Goal: Task Accomplishment & Management: Manage account settings

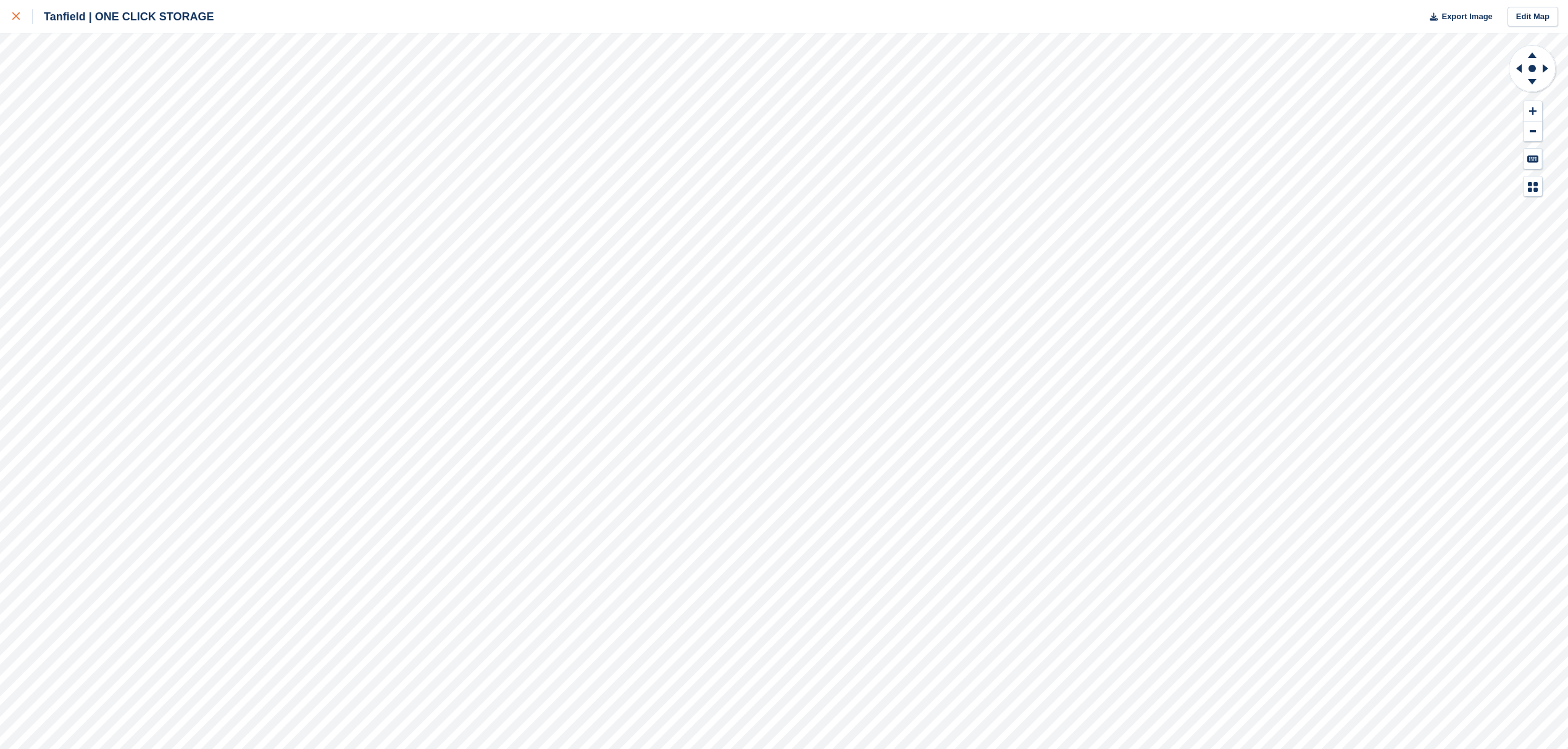
click at [6, 15] on link at bounding box center [17, 17] width 33 height 33
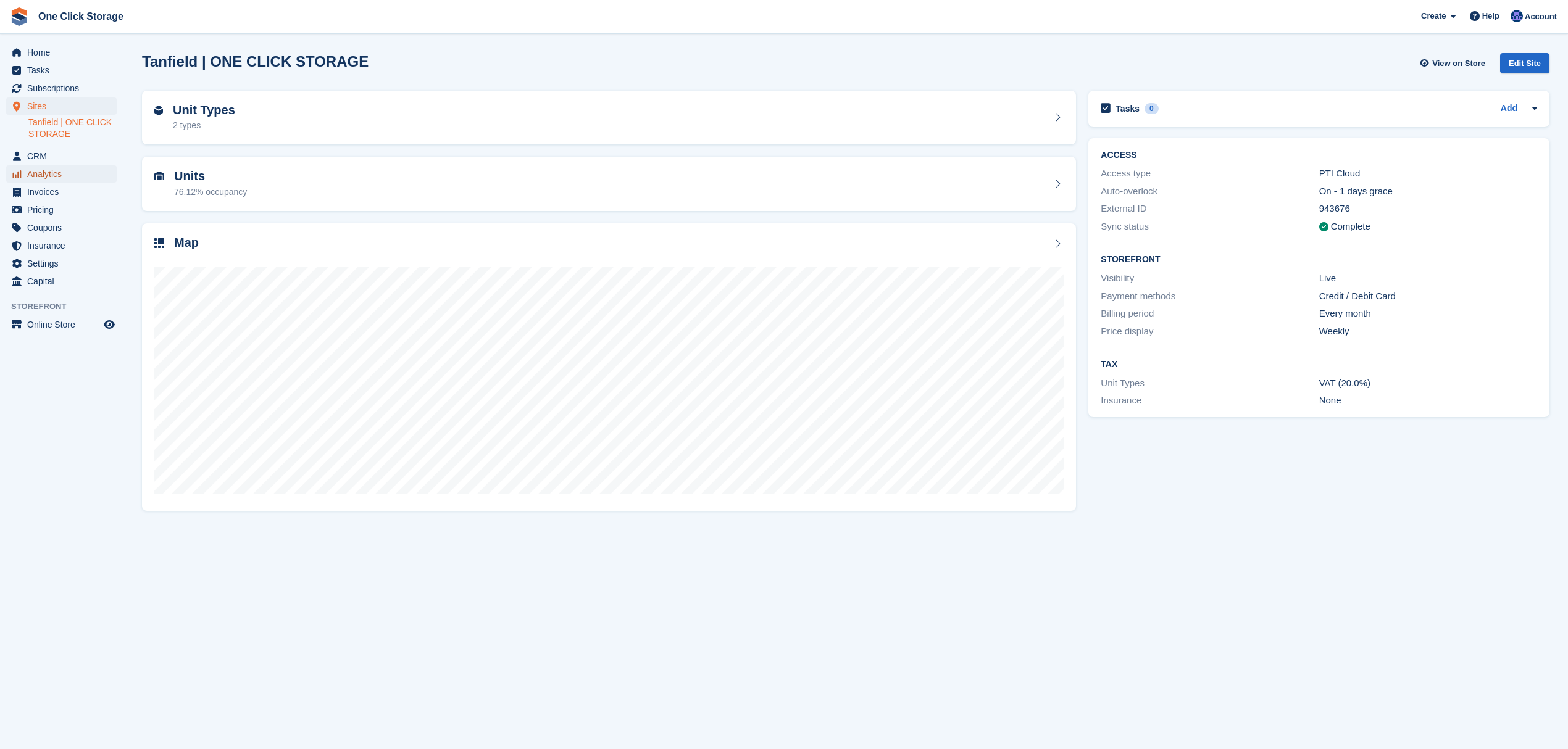
click at [57, 166] on span "Analytics" at bounding box center [64, 174] width 74 height 17
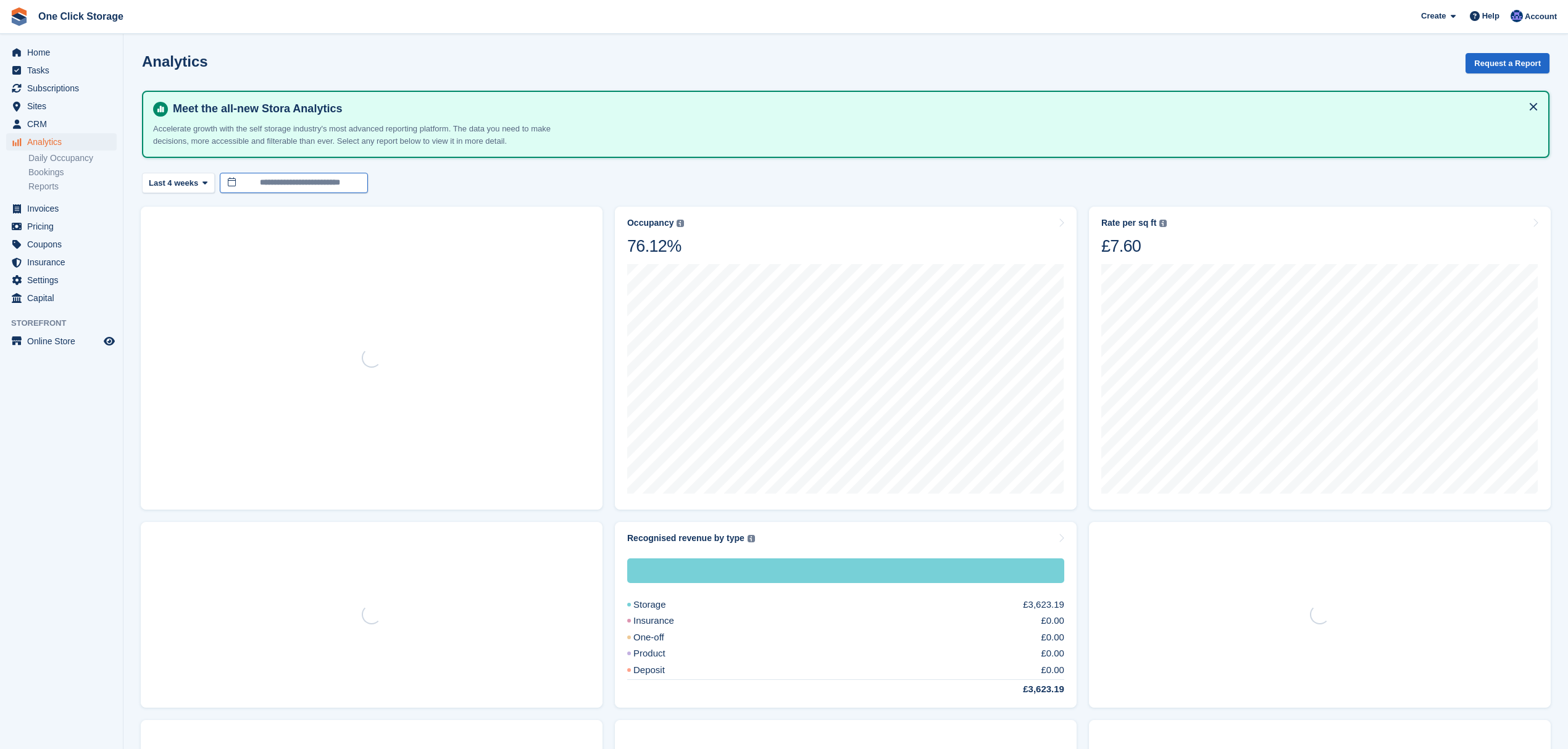
click at [285, 186] on body "One Click Storage Create Subscription Invoice Contact Deal Discount Page Help C…" at bounding box center [784, 561] width 1568 height 1122
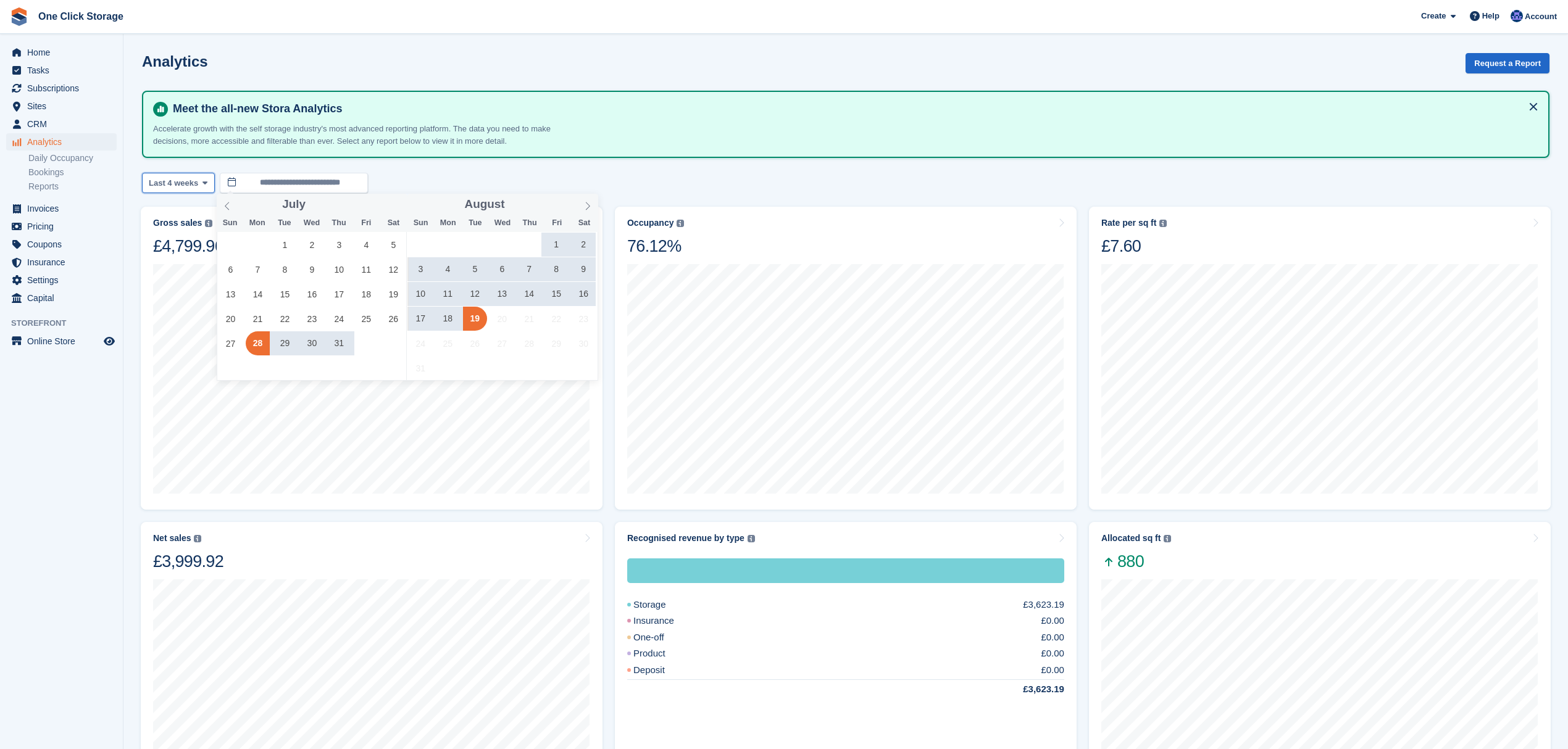
click at [168, 181] on span "Last 4 weeks" at bounding box center [174, 183] width 50 height 12
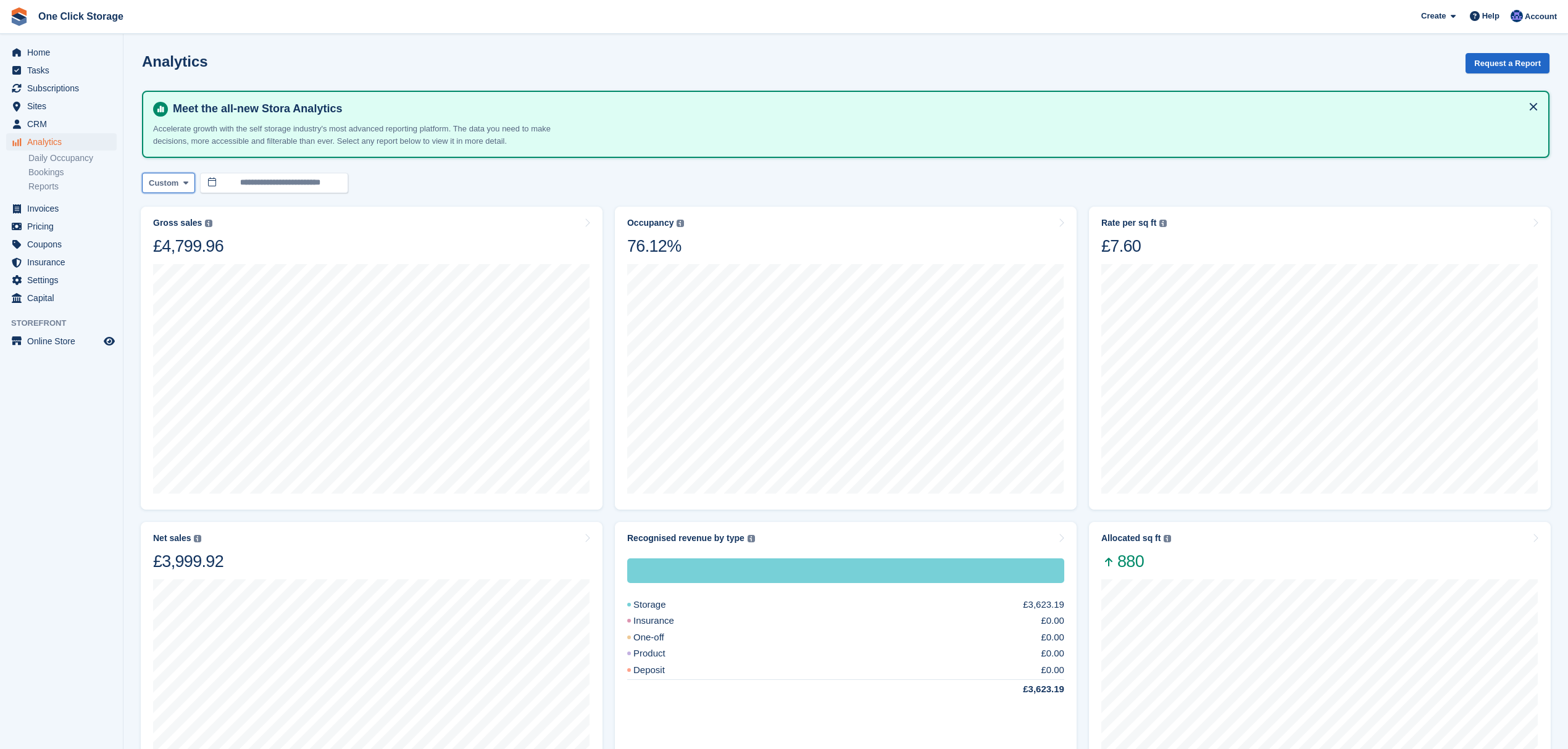
click at [183, 186] on icon at bounding box center [185, 183] width 5 height 8
click at [201, 389] on link "Month to date" at bounding box center [201, 390] width 108 height 22
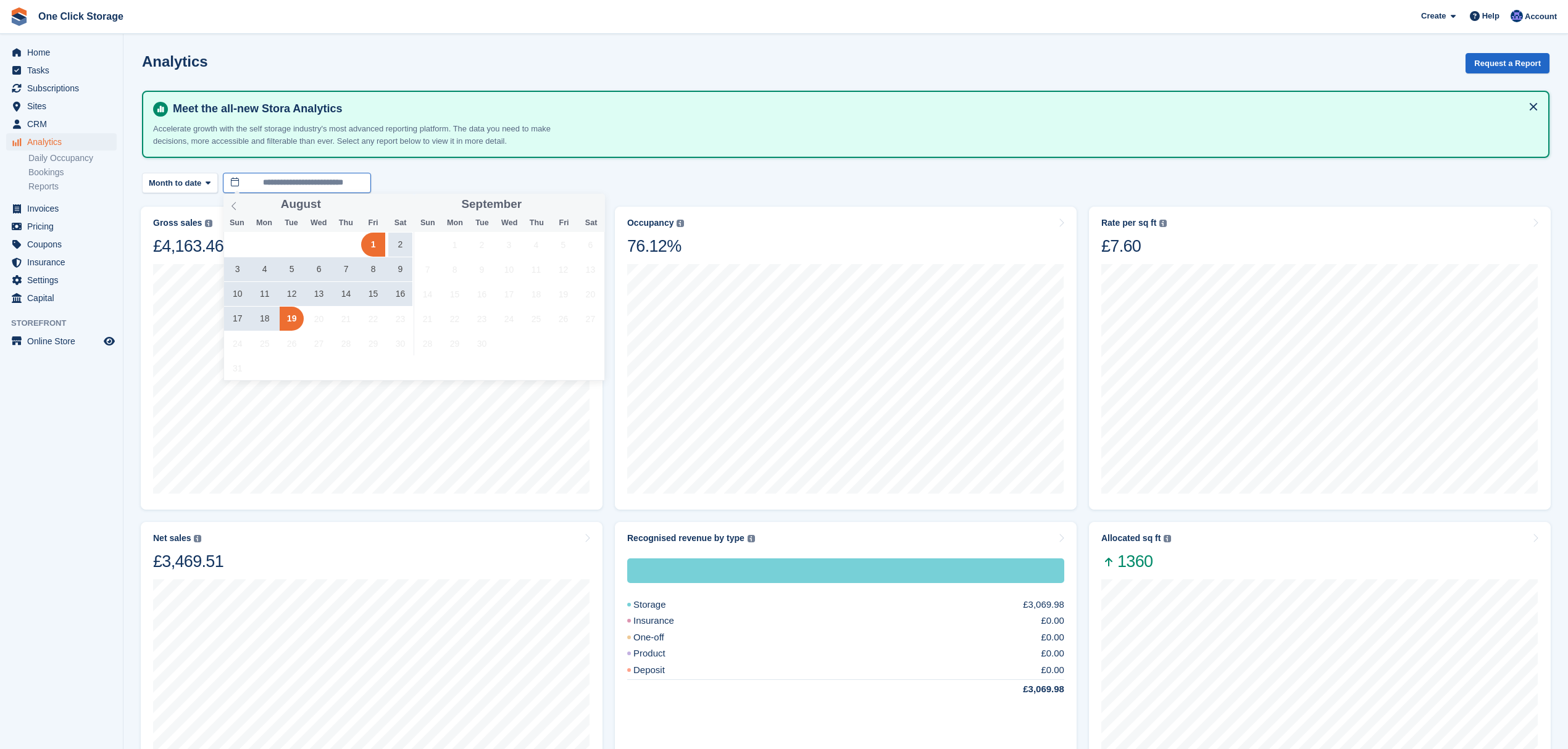
click at [295, 187] on input "**********" at bounding box center [296, 183] width 148 height 20
click at [233, 202] on icon at bounding box center [233, 206] width 8 height 8
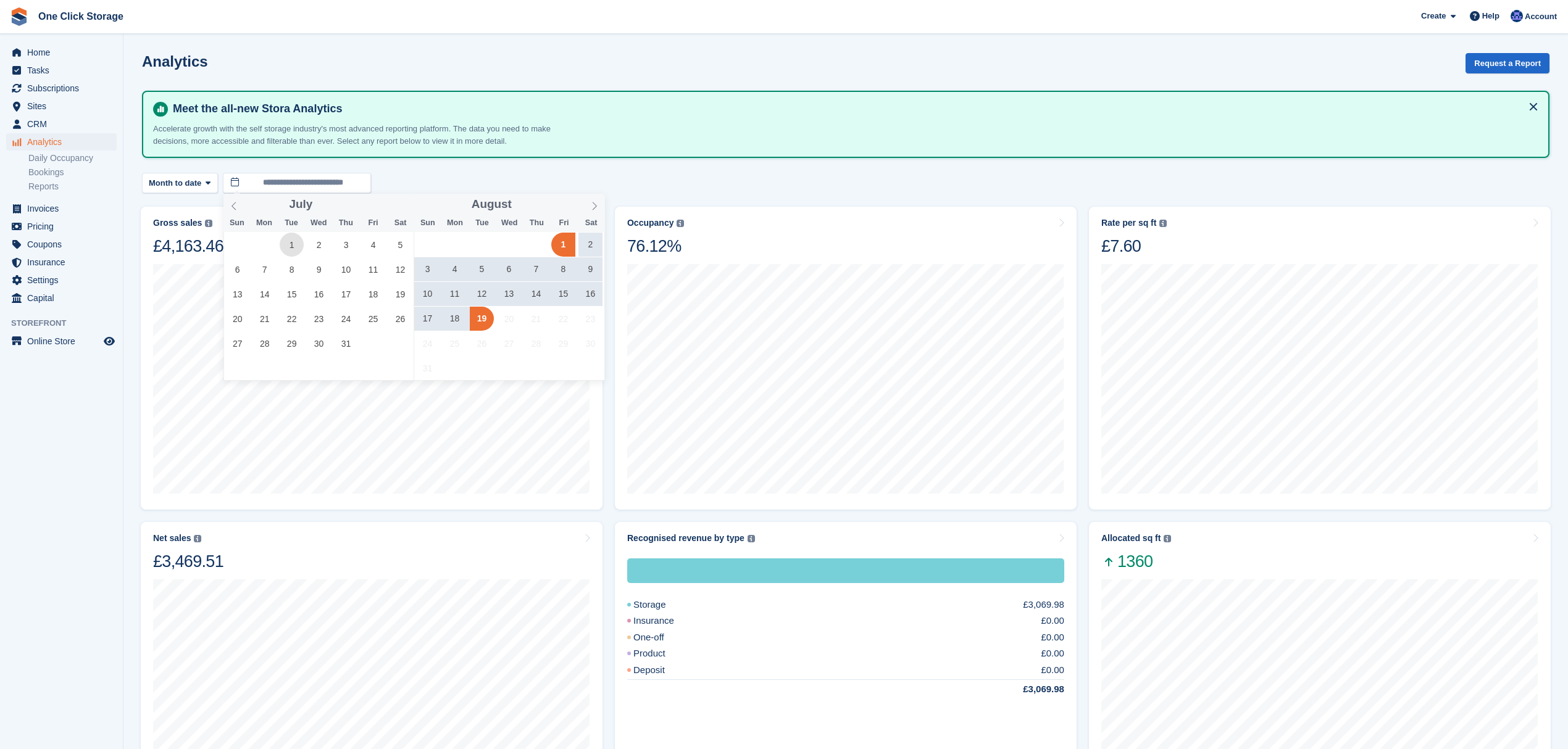
click at [290, 240] on span "1" at bounding box center [291, 244] width 24 height 24
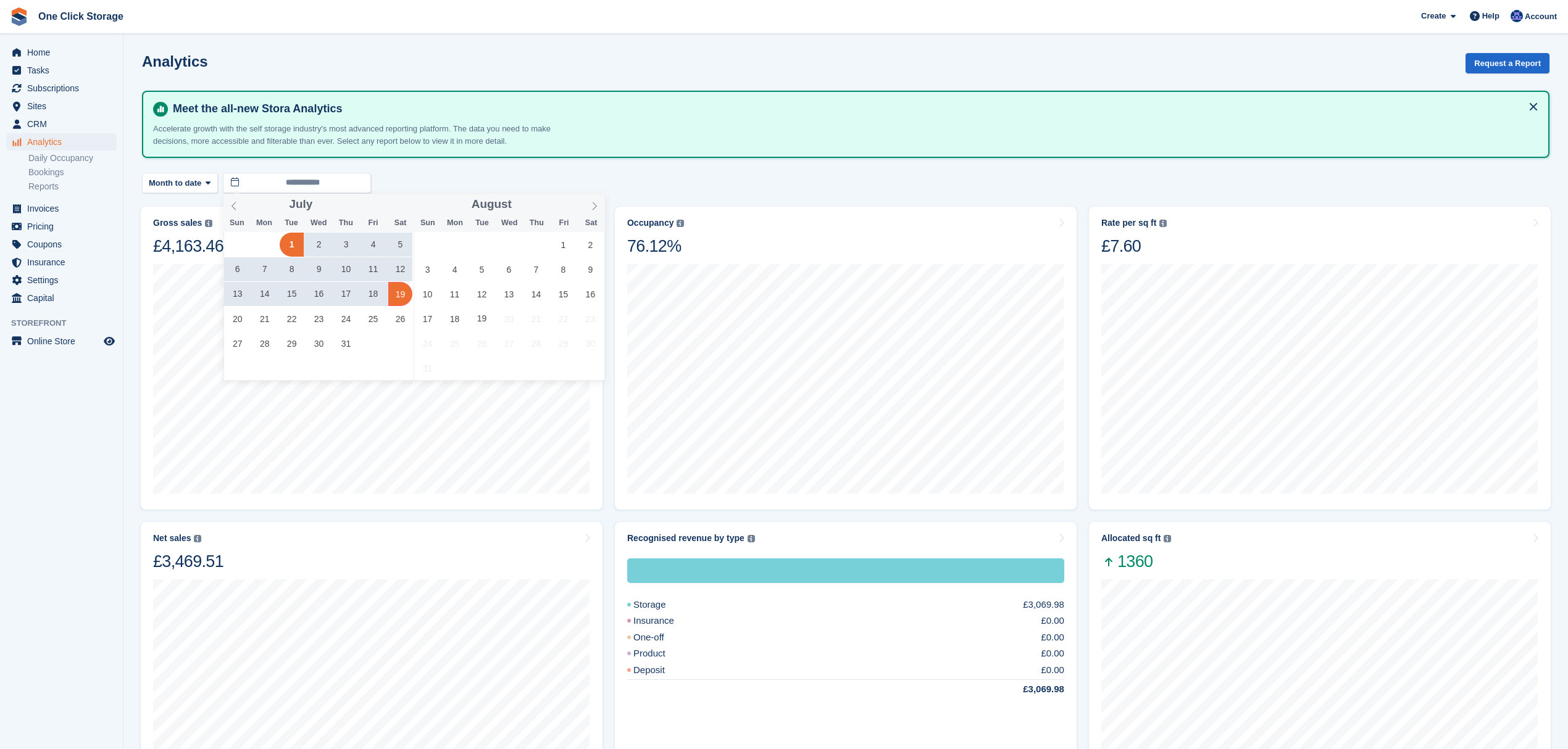
click at [401, 300] on span "19" at bounding box center [400, 294] width 24 height 24
type input "**********"
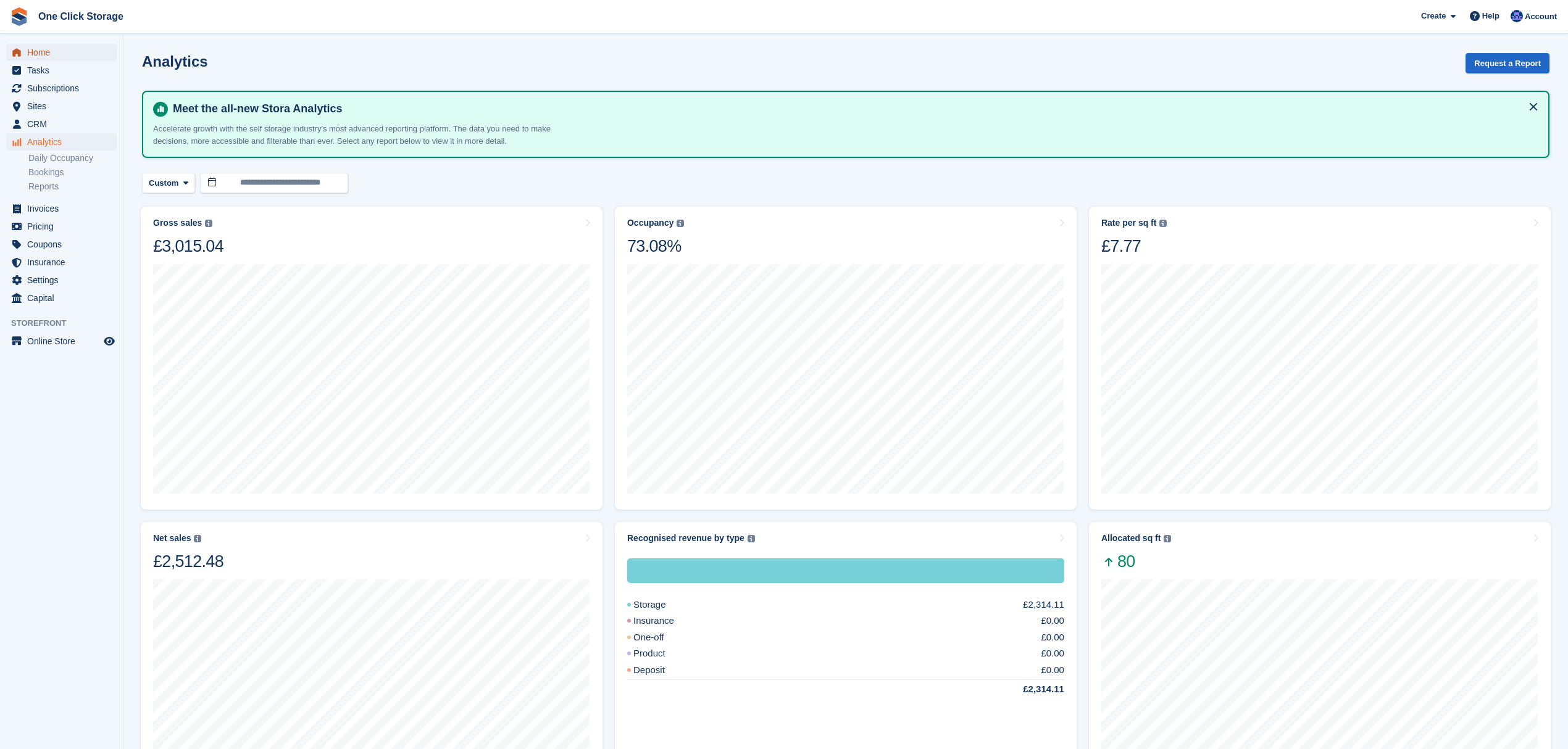
click at [67, 52] on span "Home" at bounding box center [64, 52] width 74 height 17
